Goal: Information Seeking & Learning: Learn about a topic

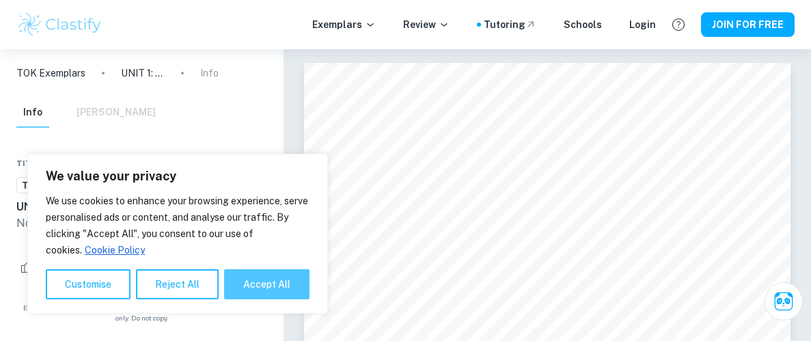
click at [284, 284] on button "Accept All" at bounding box center [266, 284] width 85 height 30
checkbox input "true"
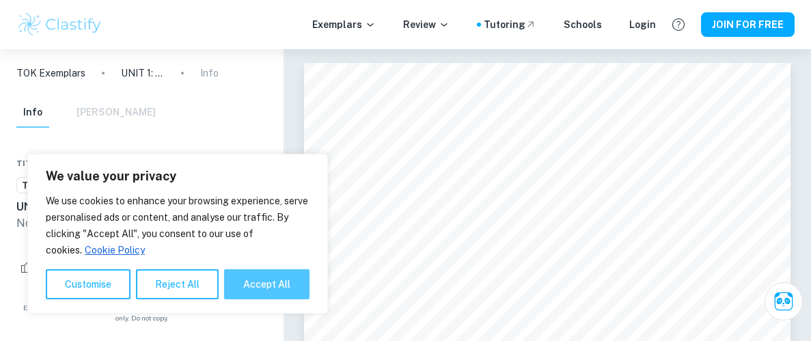
checkbox input "true"
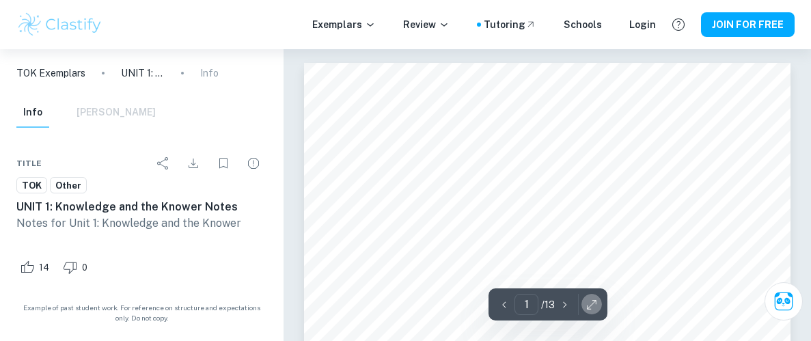
click at [588, 301] on icon "button" at bounding box center [592, 305] width 14 height 14
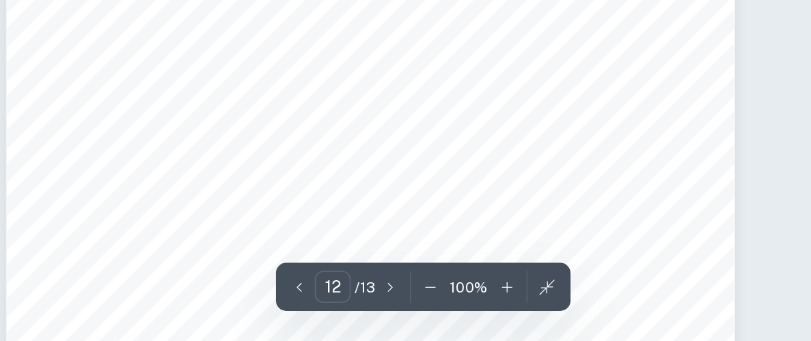
scroll to position [7353, 0]
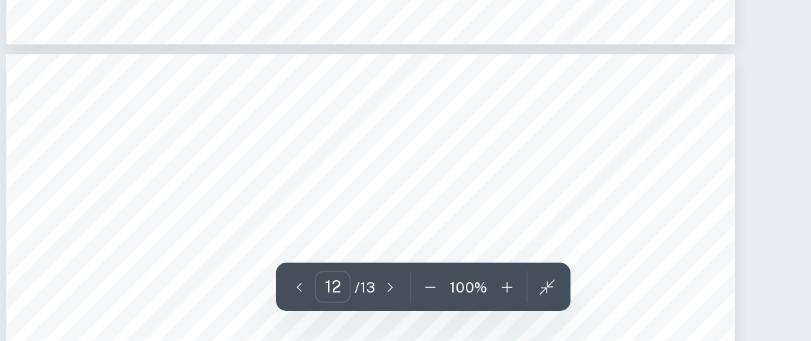
type input "13"
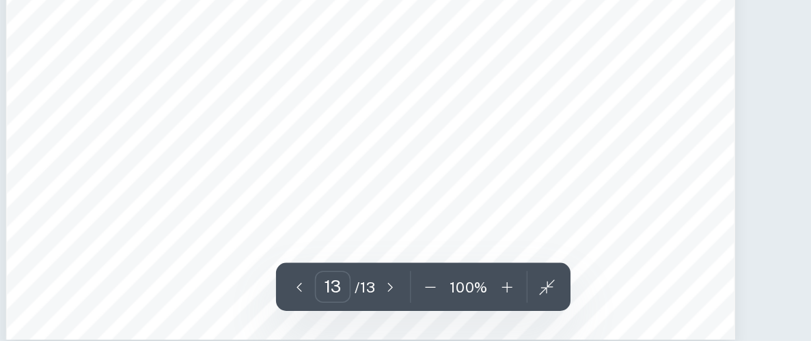
scroll to position [8238, 0]
